Goal: Information Seeking & Learning: Learn about a topic

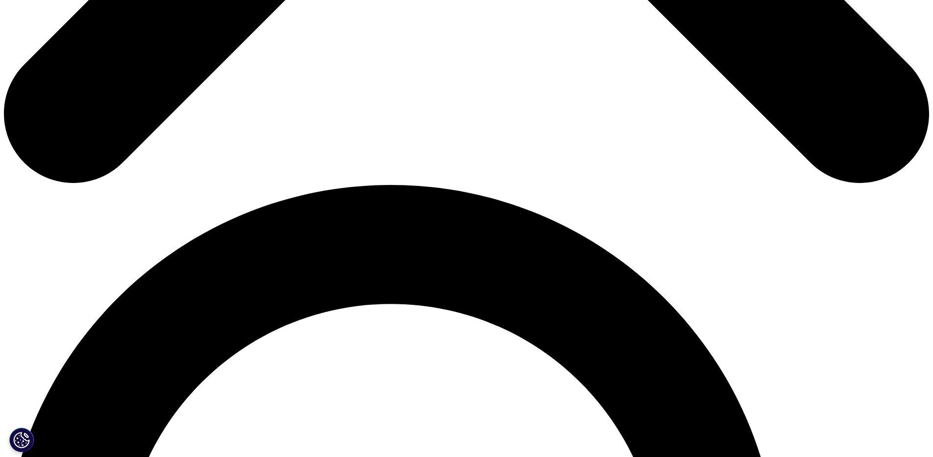
scroll to position [711, 0]
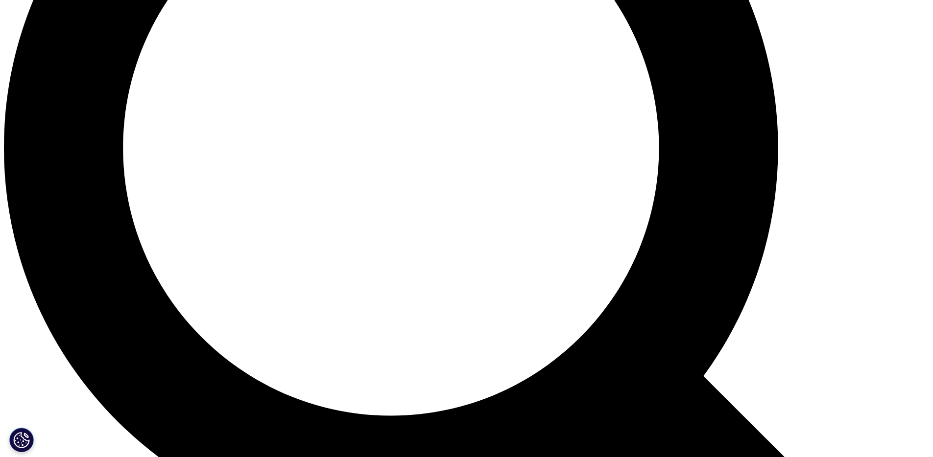
scroll to position [1214, 0]
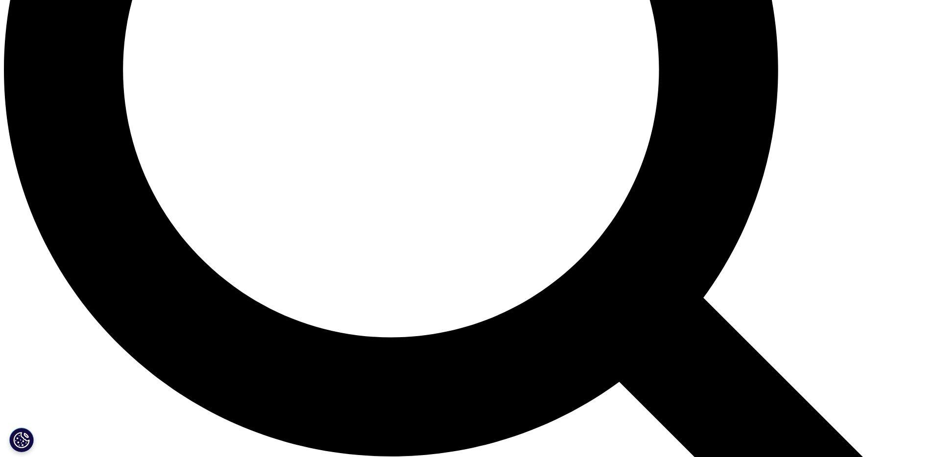
scroll to position [1258, 0]
drag, startPoint x: 183, startPoint y: 142, endPoint x: 283, endPoint y: 141, distance: 100.4
drag, startPoint x: 331, startPoint y: 141, endPoint x: 408, endPoint y: 144, distance: 76.9
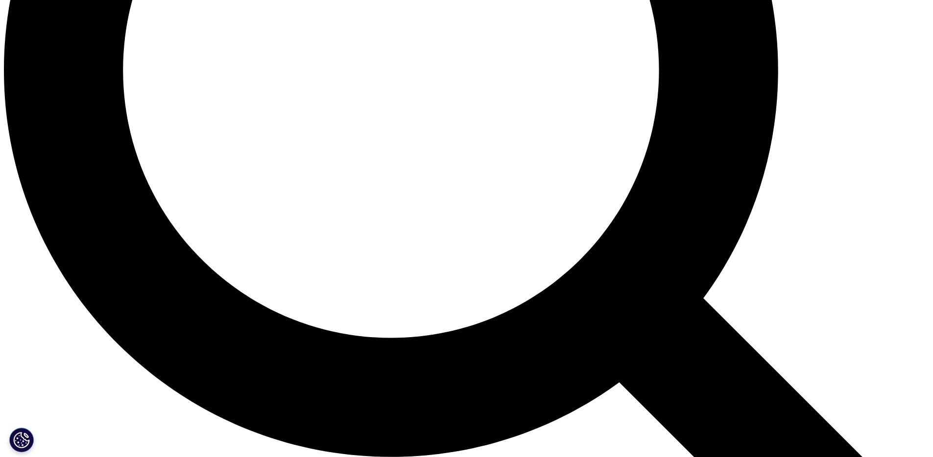
drag, startPoint x: 413, startPoint y: 144, endPoint x: 533, endPoint y: 143, distance: 120.4
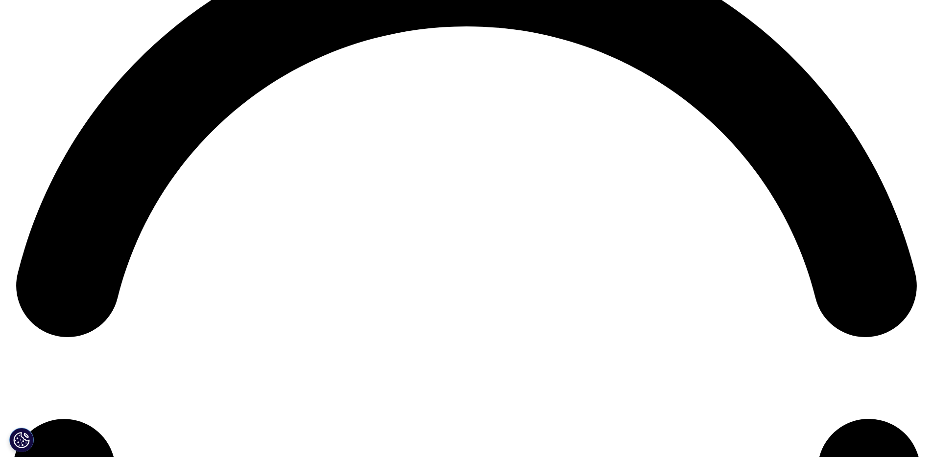
scroll to position [1951, 0]
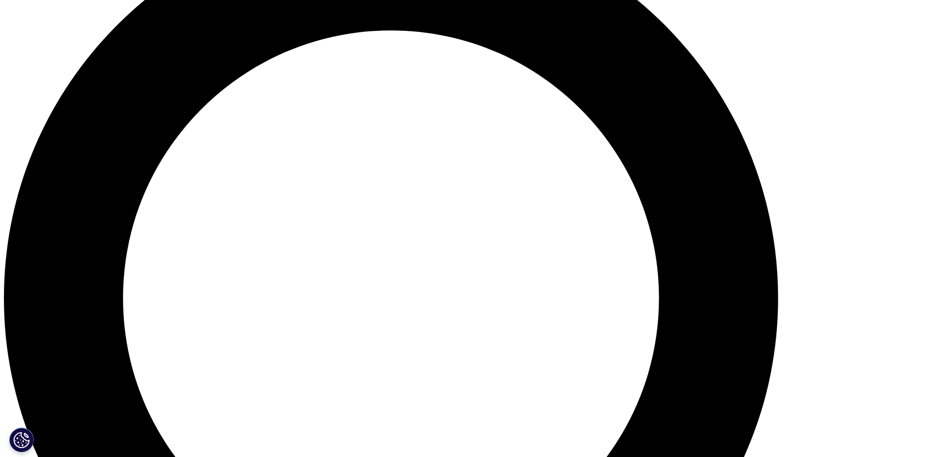
scroll to position [910, 0]
